Goal: Book appointment/travel/reservation

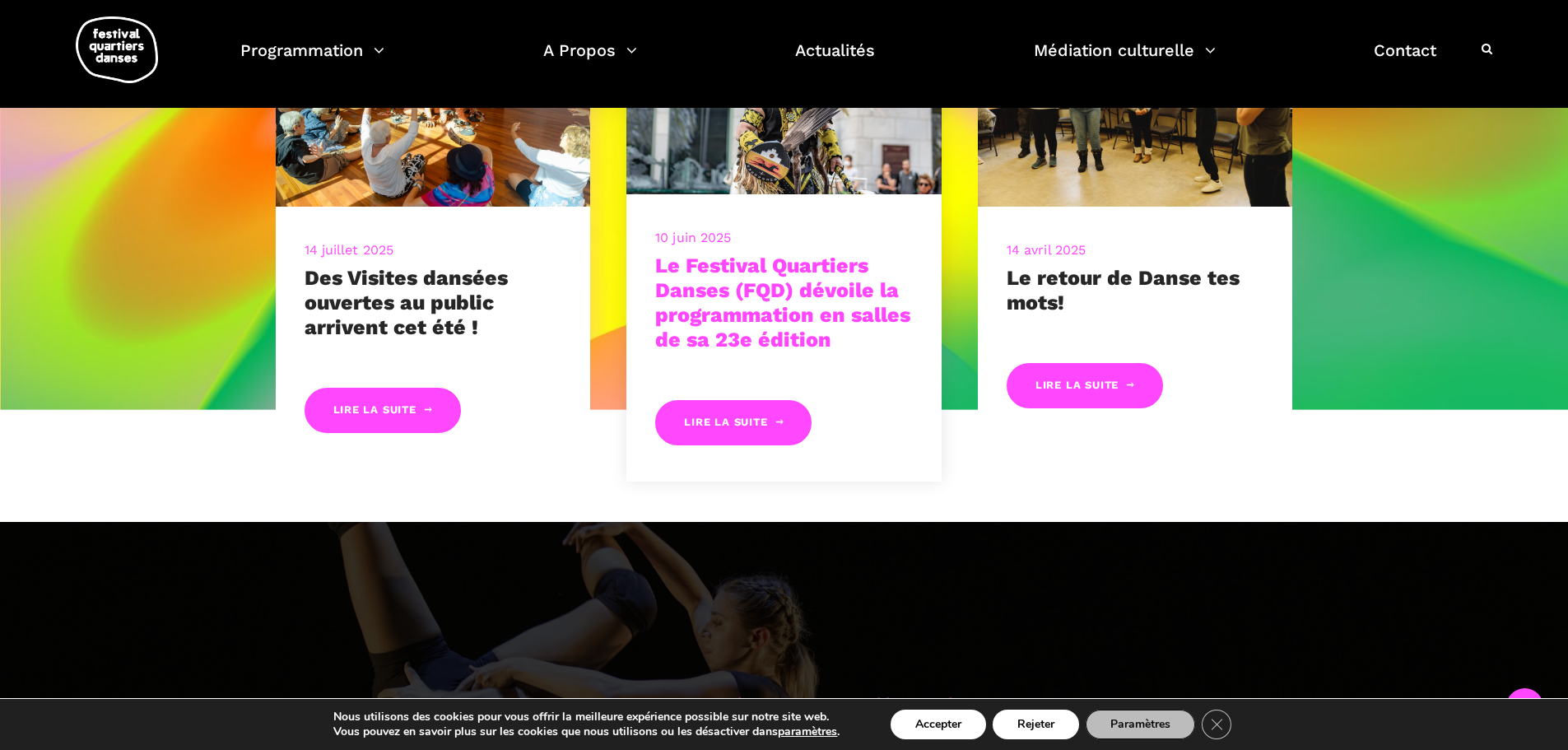
scroll to position [640, 0]
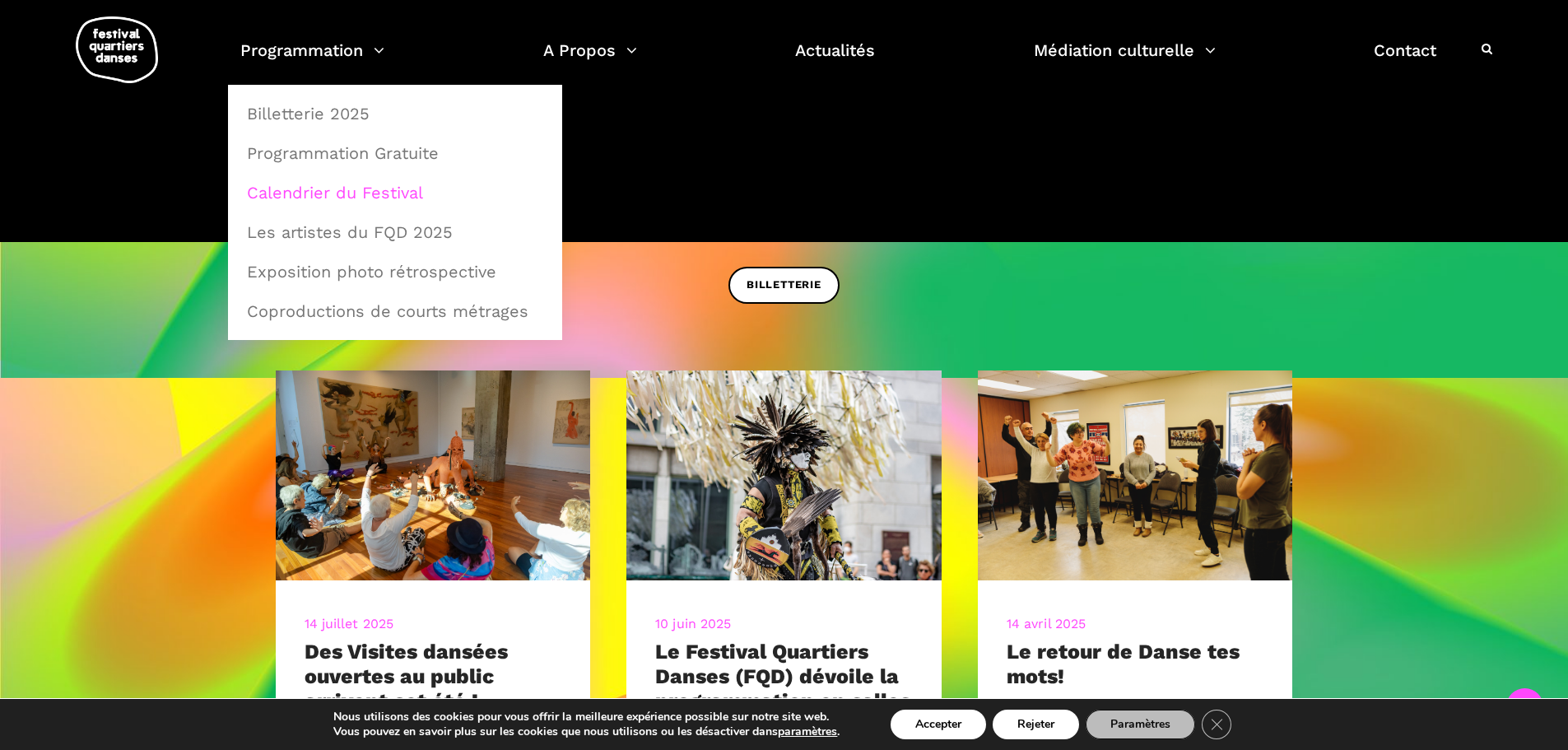
click at [358, 190] on link "Calendrier du Festival" at bounding box center [395, 193] width 316 height 38
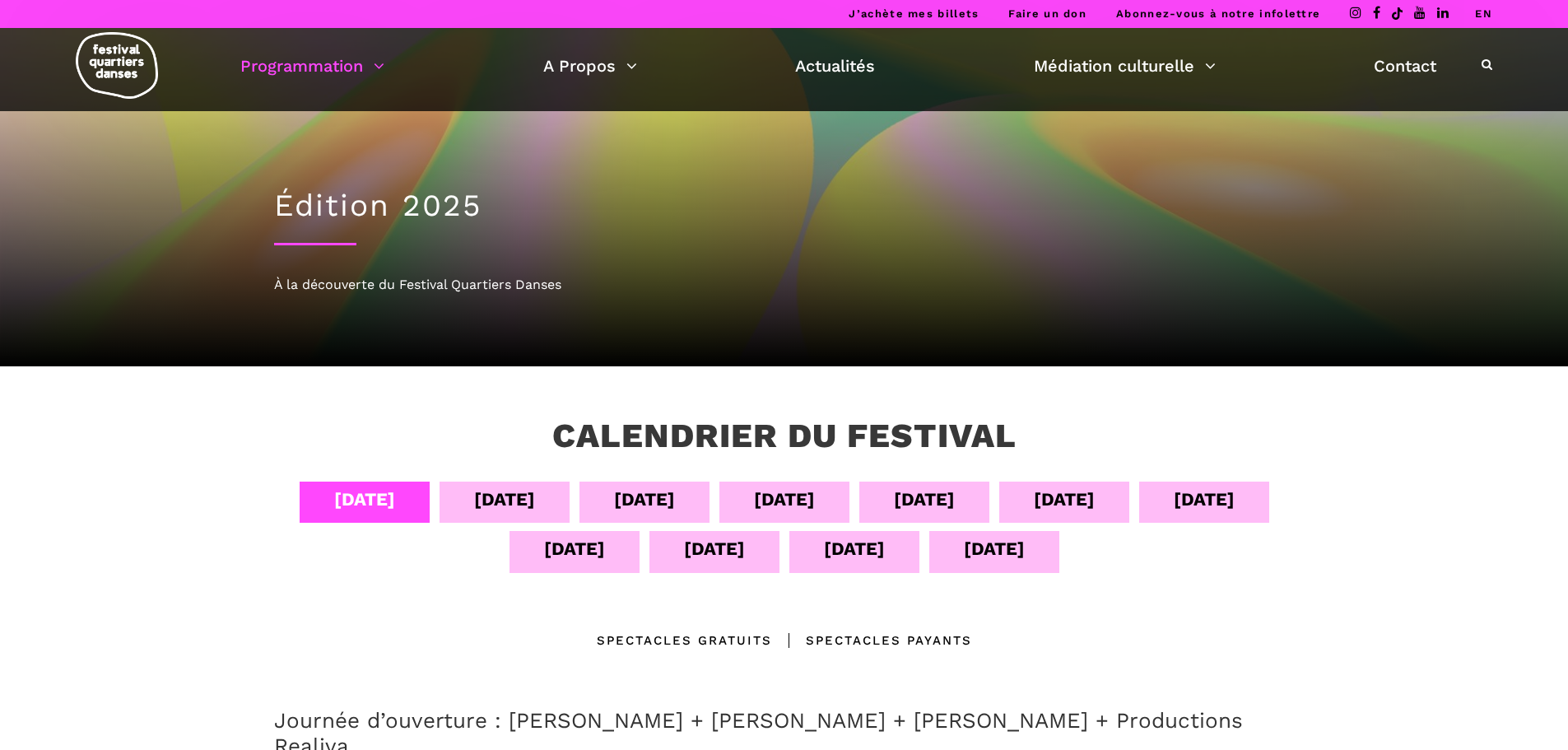
click at [830, 547] on div "[DATE]" at bounding box center [854, 549] width 61 height 29
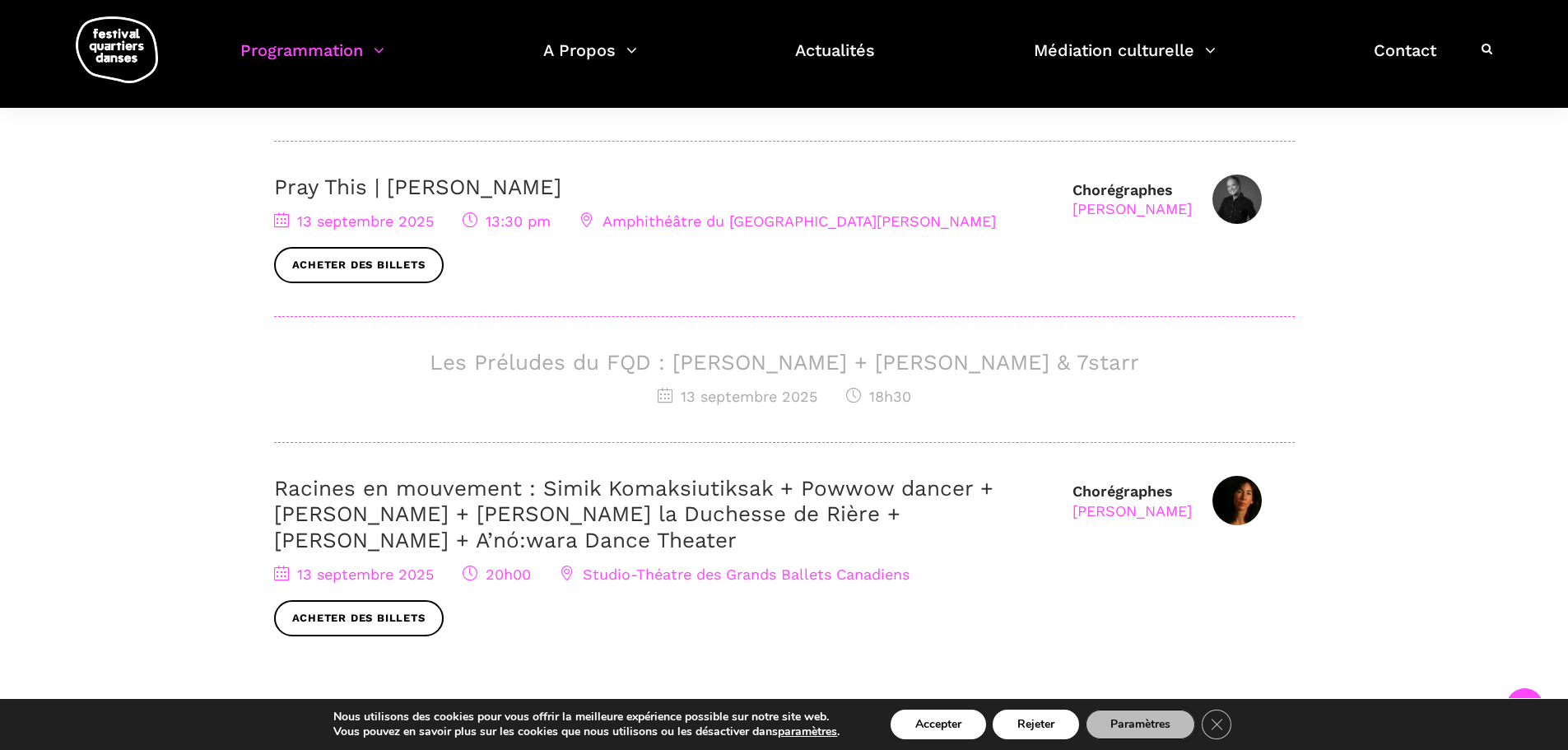
scroll to position [658, 0]
click at [1245, 384] on div "Les Préludes du FQD : [PERSON_NAME] + [PERSON_NAME] & 7starr [DATE] 18h30" at bounding box center [784, 396] width 1021 height 93
click at [484, 360] on h3 "Les Préludes du FQD : [PERSON_NAME] + [PERSON_NAME] & 7starr" at bounding box center [784, 363] width 1021 height 26
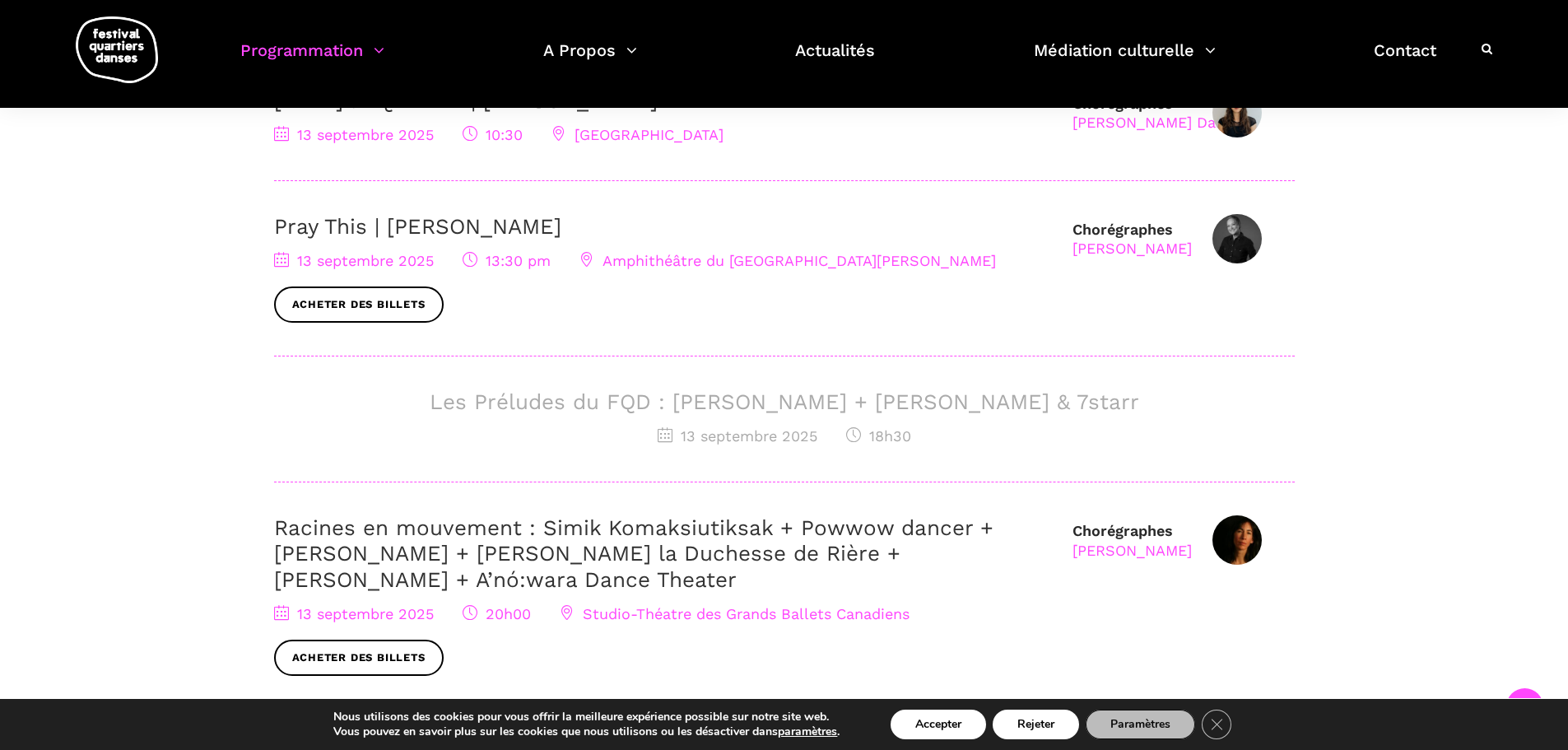
scroll to position [576, 0]
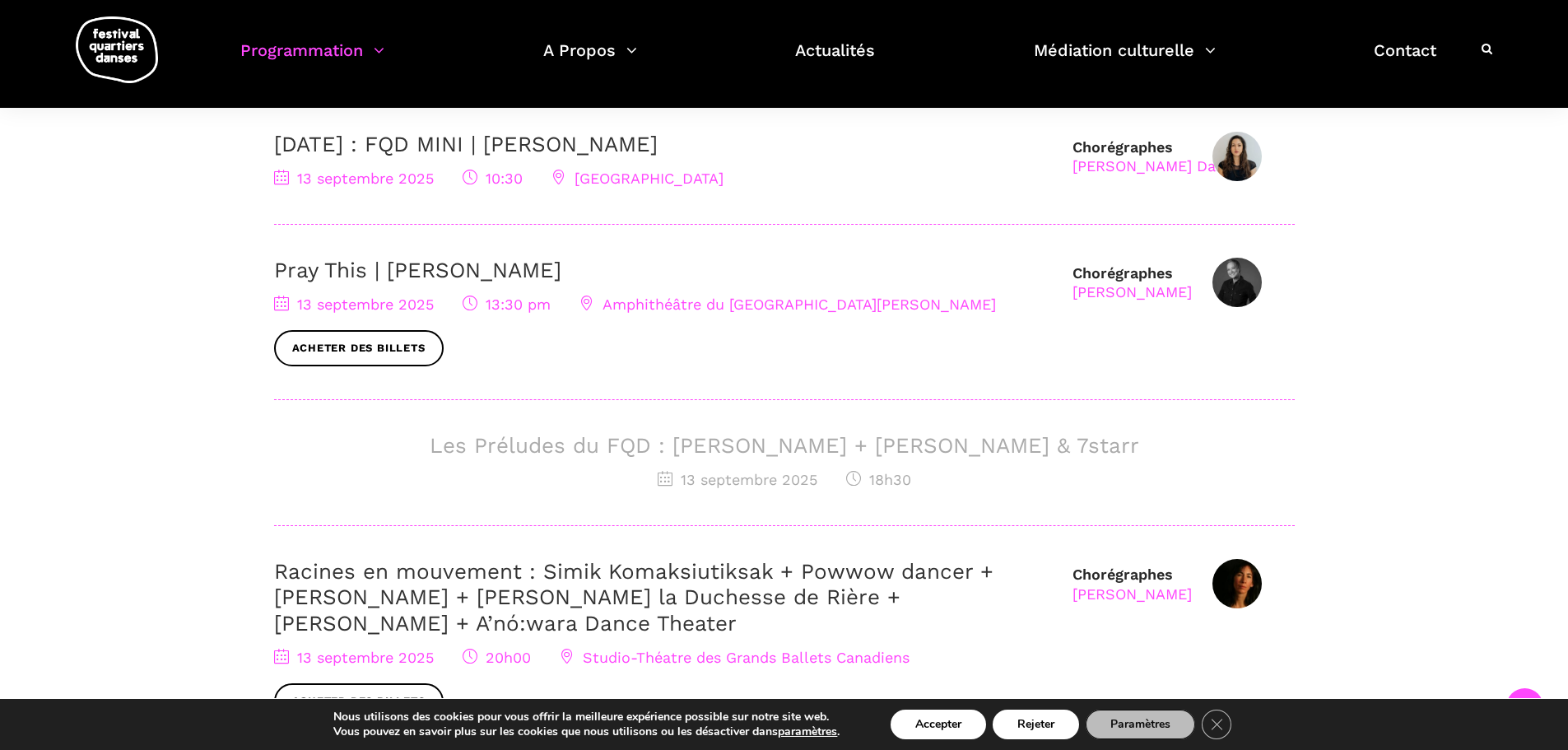
click at [879, 484] on span "18h30" at bounding box center [879, 479] width 65 height 17
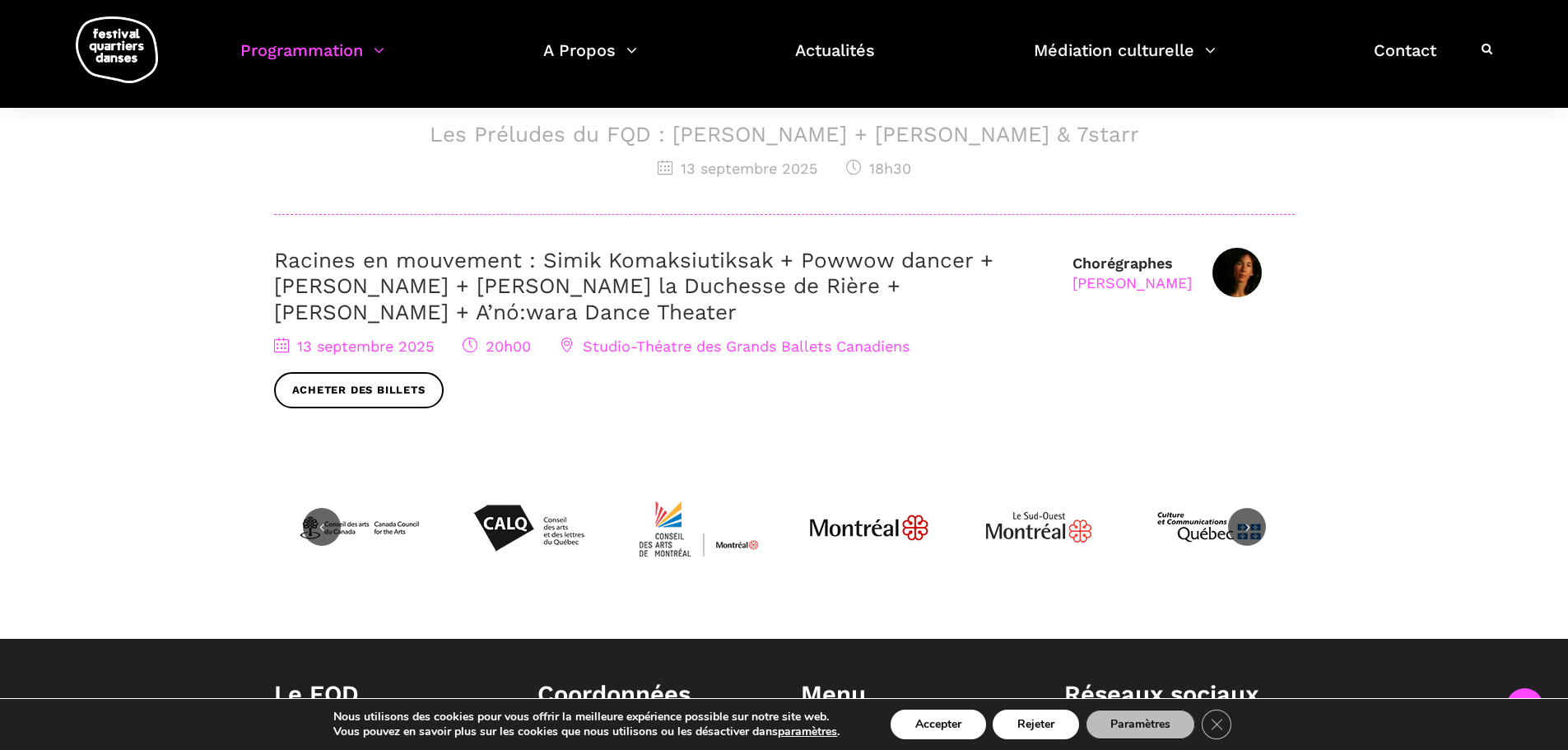
scroll to position [905, 0]
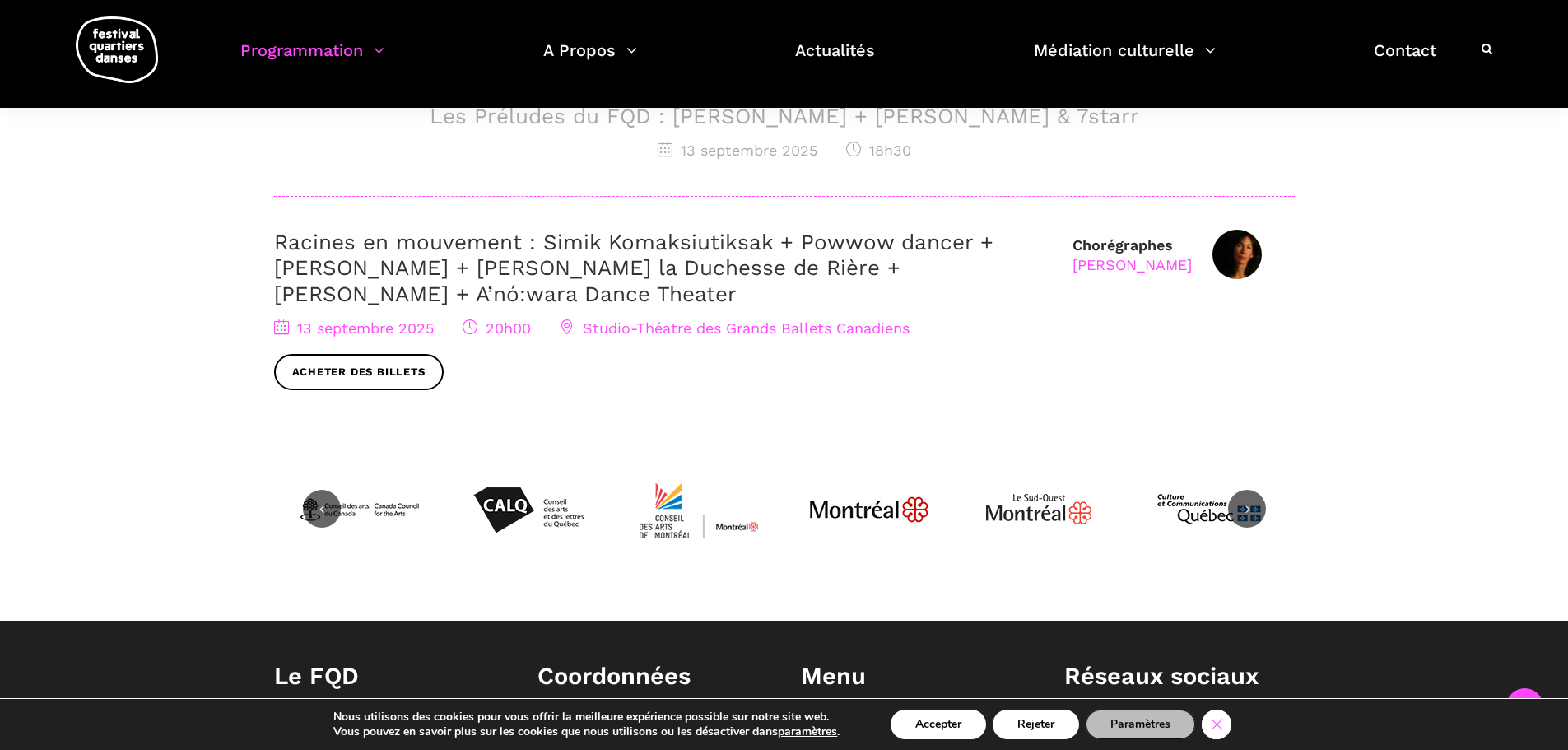
click at [1230, 729] on icon "Close GDPR Cookie Banner" at bounding box center [1216, 723] width 30 height 25
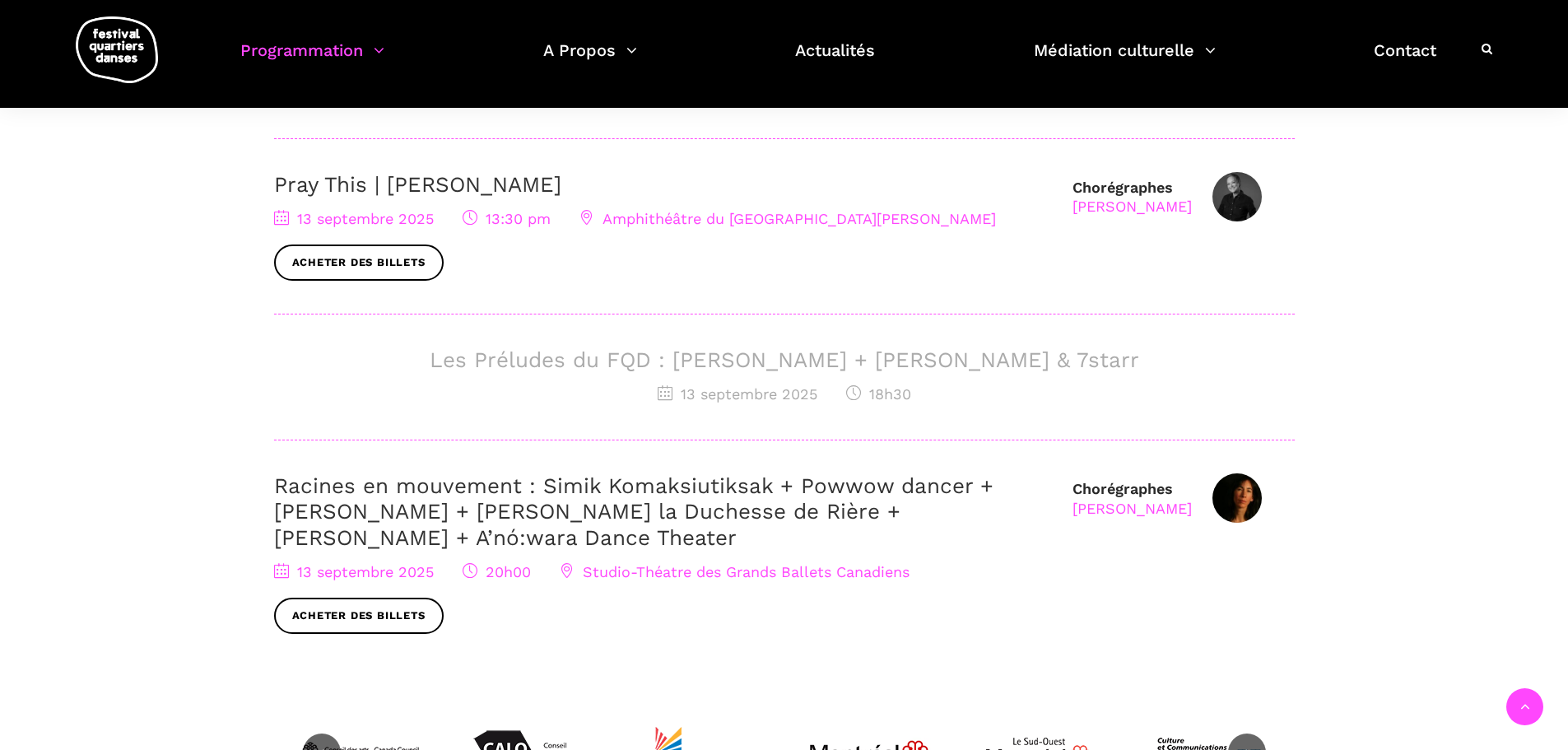
scroll to position [658, 0]
